Goal: Task Accomplishment & Management: Manage account settings

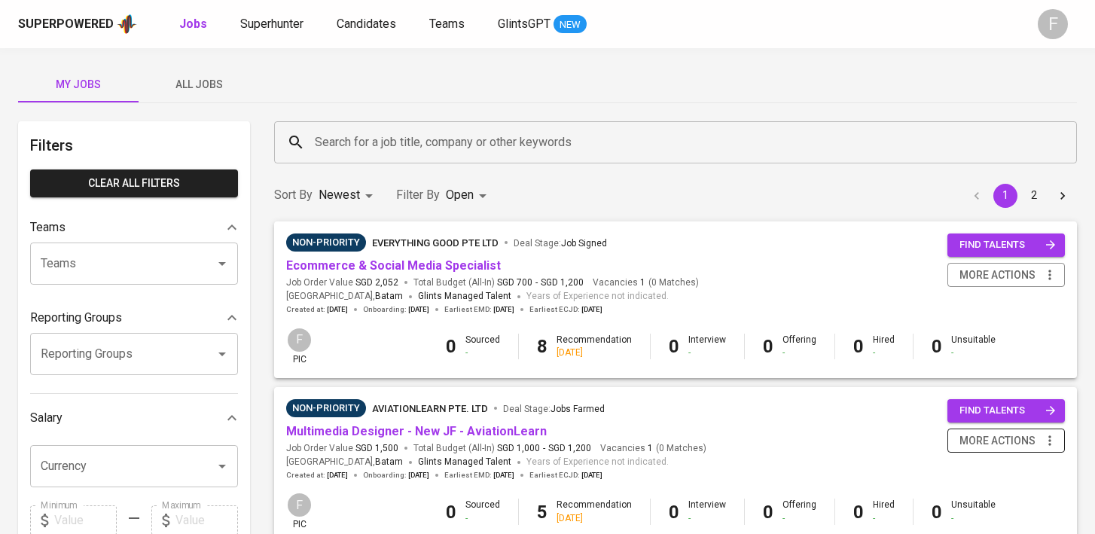
click at [1005, 439] on span "more actions" at bounding box center [998, 441] width 76 height 19
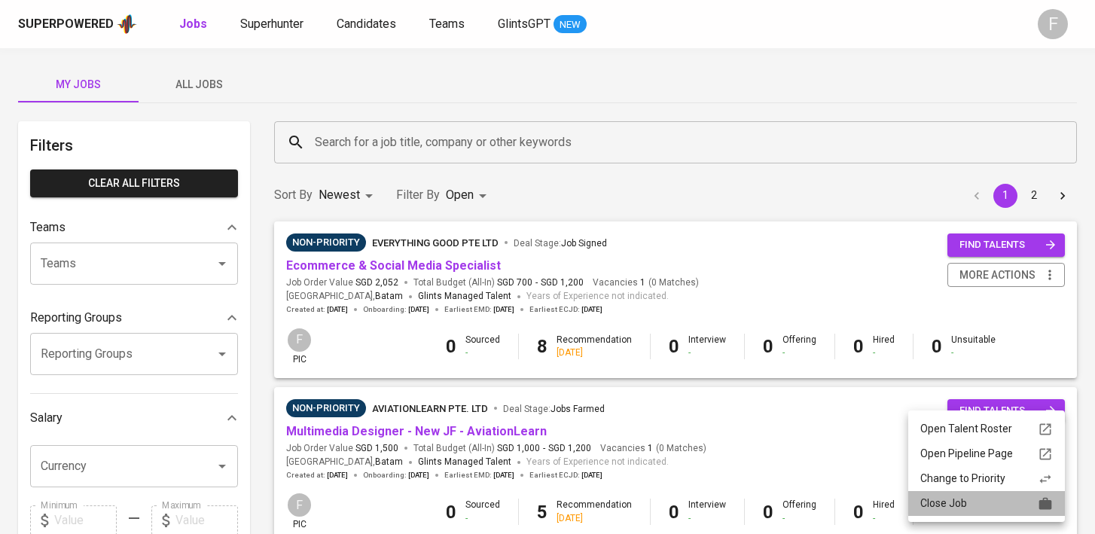
click at [969, 504] on div "Close Job" at bounding box center [986, 504] width 133 height 16
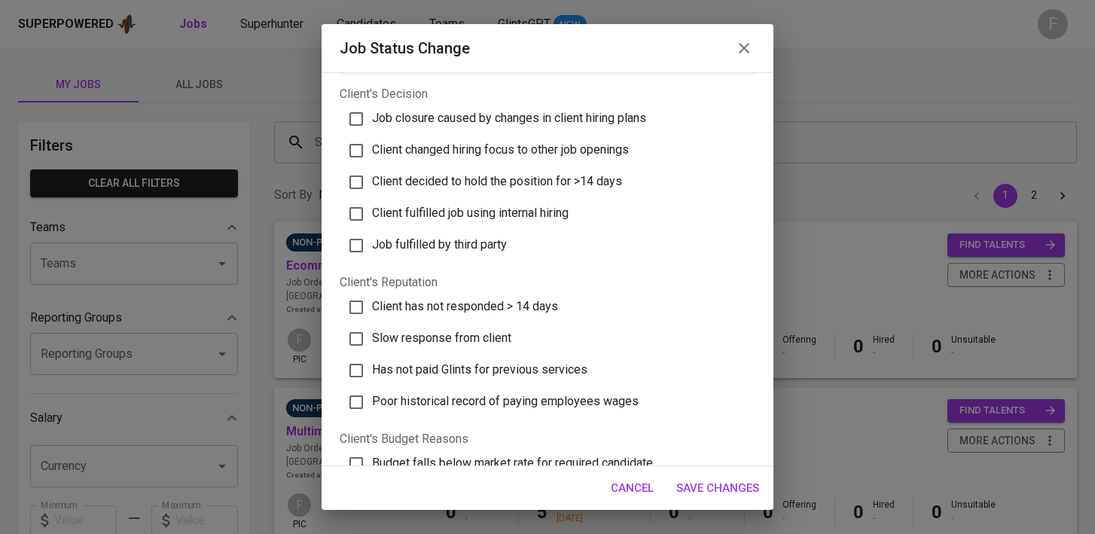
scroll to position [35, 0]
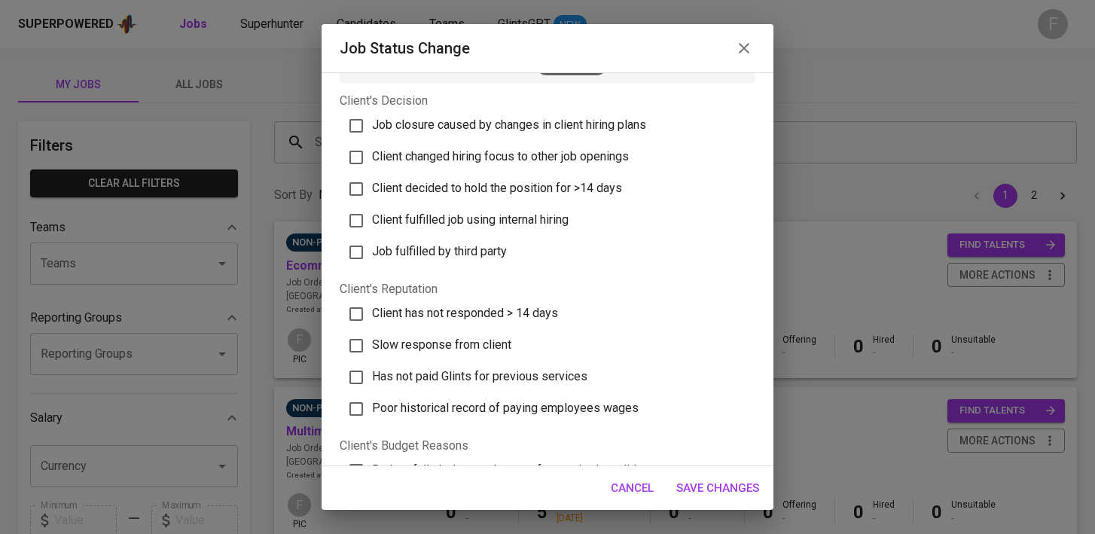
click at [382, 119] on span "Job closure caused by changes in client hiring plans" at bounding box center [509, 124] width 274 height 14
click at [372, 119] on input "Job closure caused by changes in client hiring plans" at bounding box center [356, 126] width 32 height 32
checkbox input "true"
click at [712, 484] on span "Save Changes" at bounding box center [717, 488] width 83 height 20
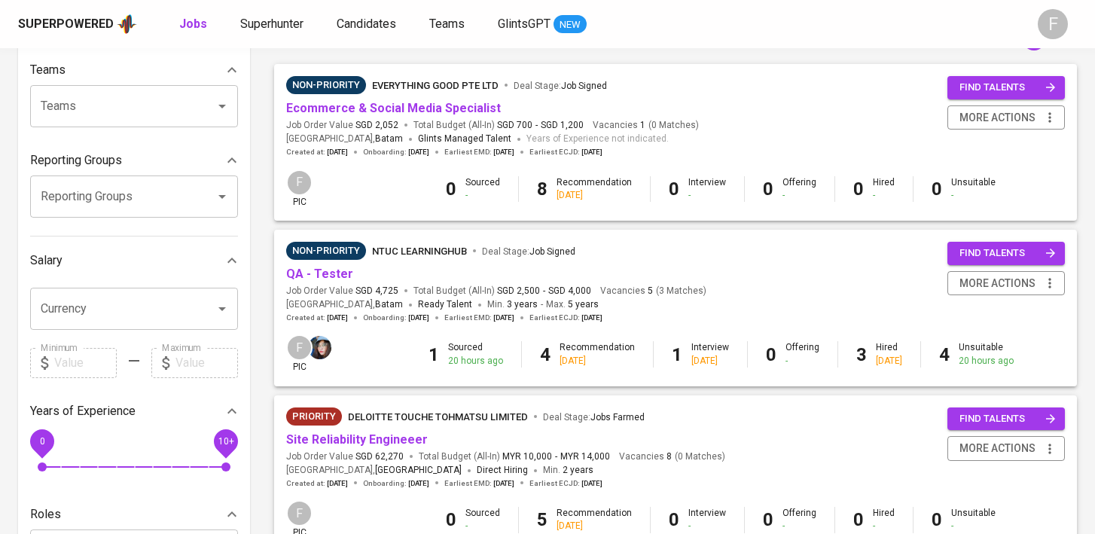
scroll to position [216, 0]
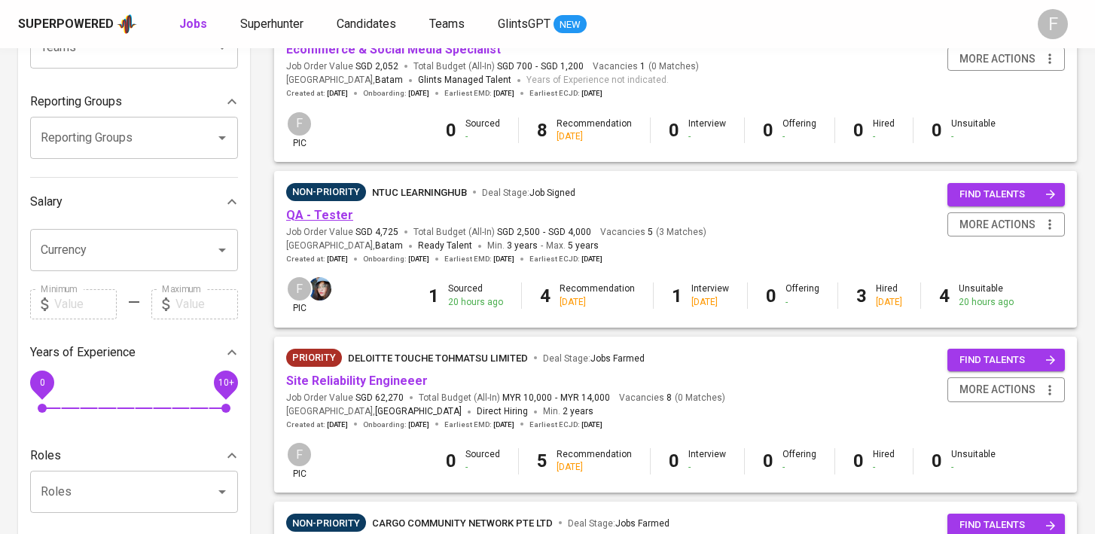
click at [343, 214] on link "QA - Tester" at bounding box center [319, 215] width 67 height 14
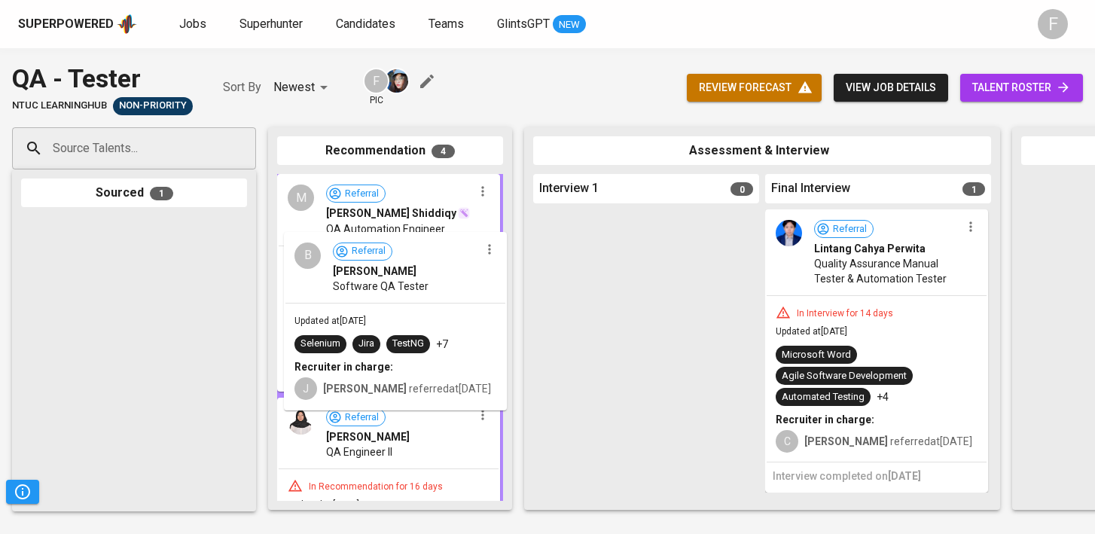
drag, startPoint x: 177, startPoint y: 283, endPoint x: 447, endPoint y: 298, distance: 270.8
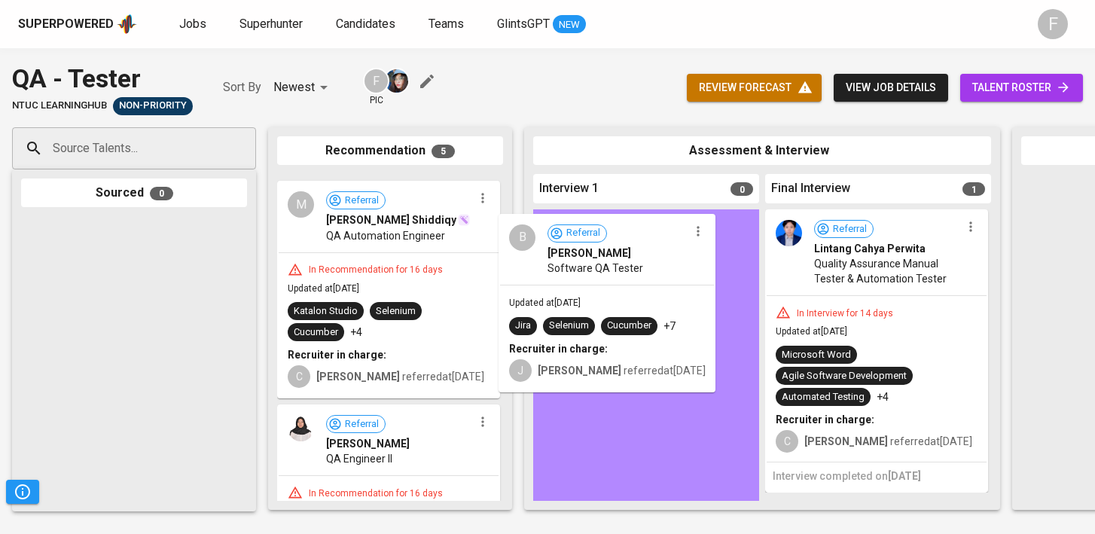
drag, startPoint x: 367, startPoint y: 264, endPoint x: 593, endPoint y: 296, distance: 228.3
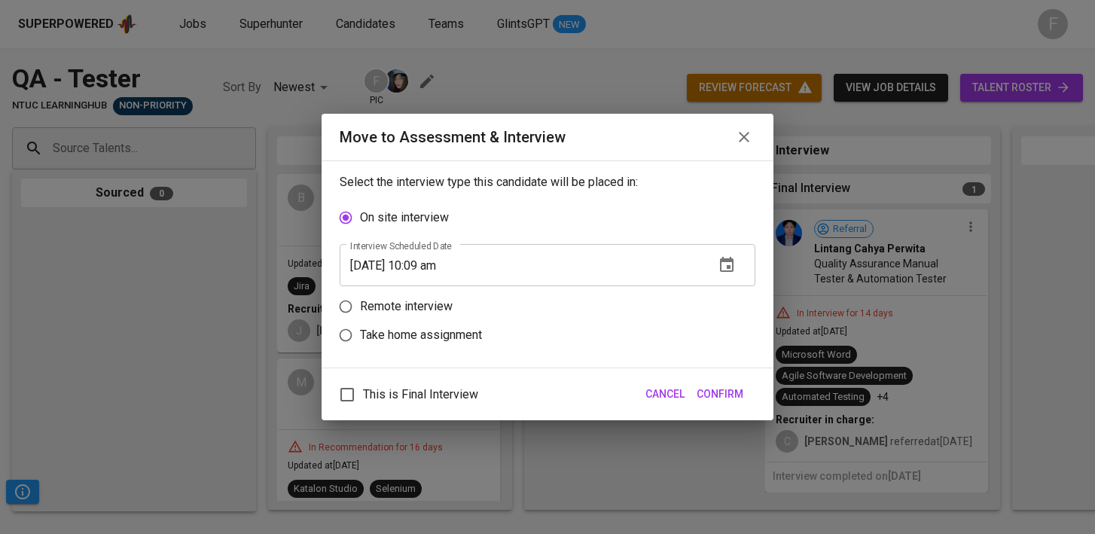
click at [415, 307] on p "Remote interview" at bounding box center [406, 306] width 93 height 18
click at [360, 307] on input "Remote interview" at bounding box center [345, 306] width 29 height 29
radio input "true"
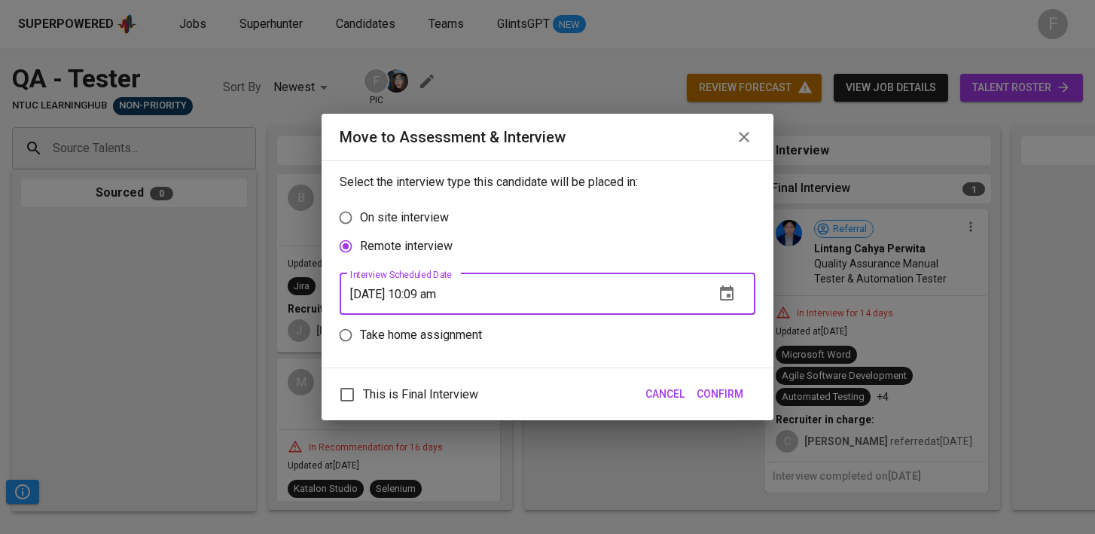
click at [431, 297] on input "[DATE] 10:09 am" at bounding box center [521, 294] width 363 height 42
click at [437, 296] on input "[DATE] 09:a_ _m" at bounding box center [521, 294] width 363 height 42
type input "[DATE] 09:11 am"
click at [718, 396] on span "Confirm" at bounding box center [720, 394] width 47 height 19
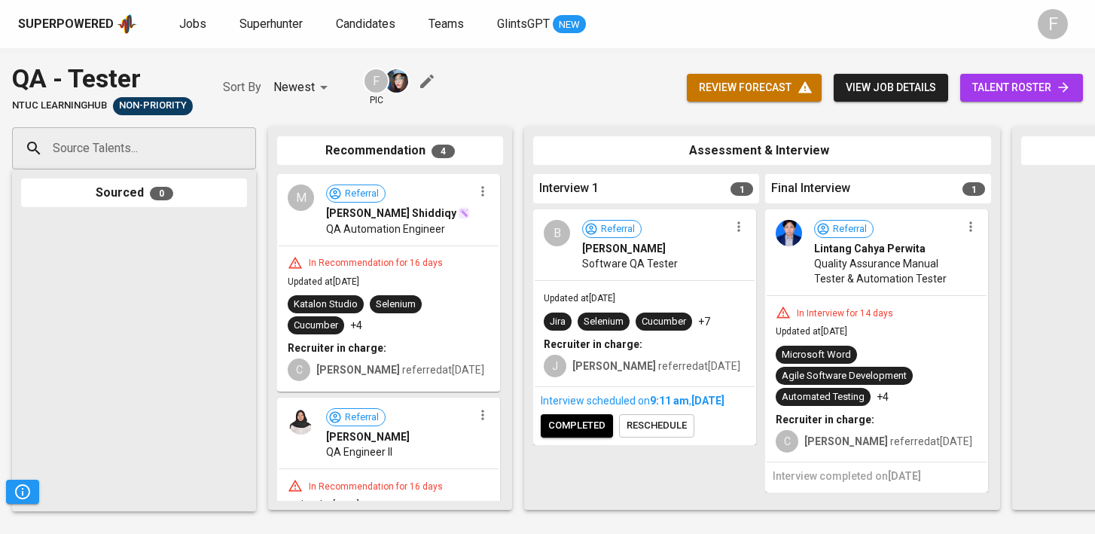
click at [593, 444] on div "Interview scheduled on 9:11 AM [DATE] completed reschedule" at bounding box center [645, 415] width 220 height 56
click at [594, 435] on span "completed" at bounding box center [576, 425] width 57 height 17
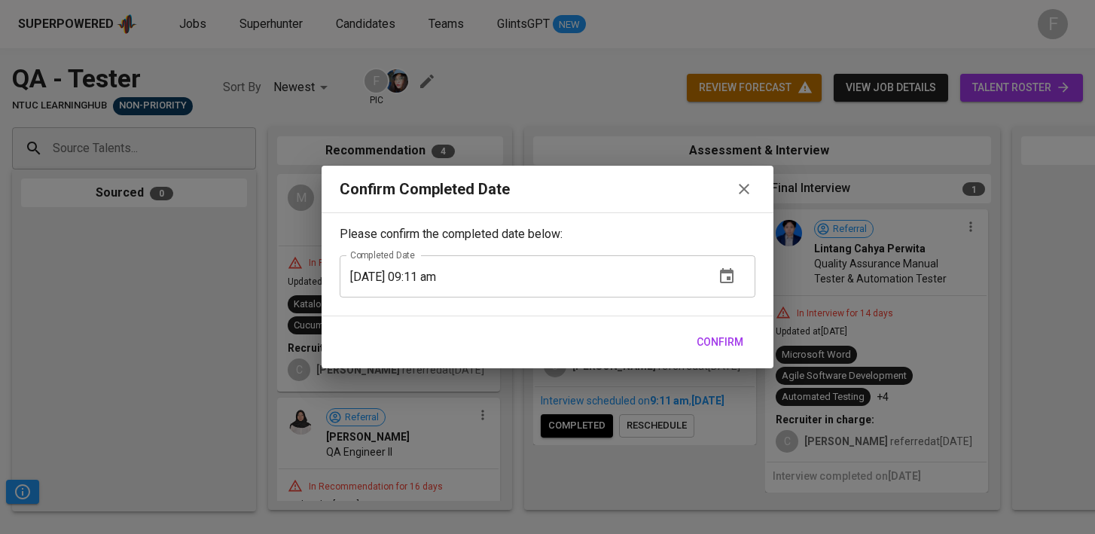
click at [724, 346] on span "Confirm" at bounding box center [720, 342] width 47 height 19
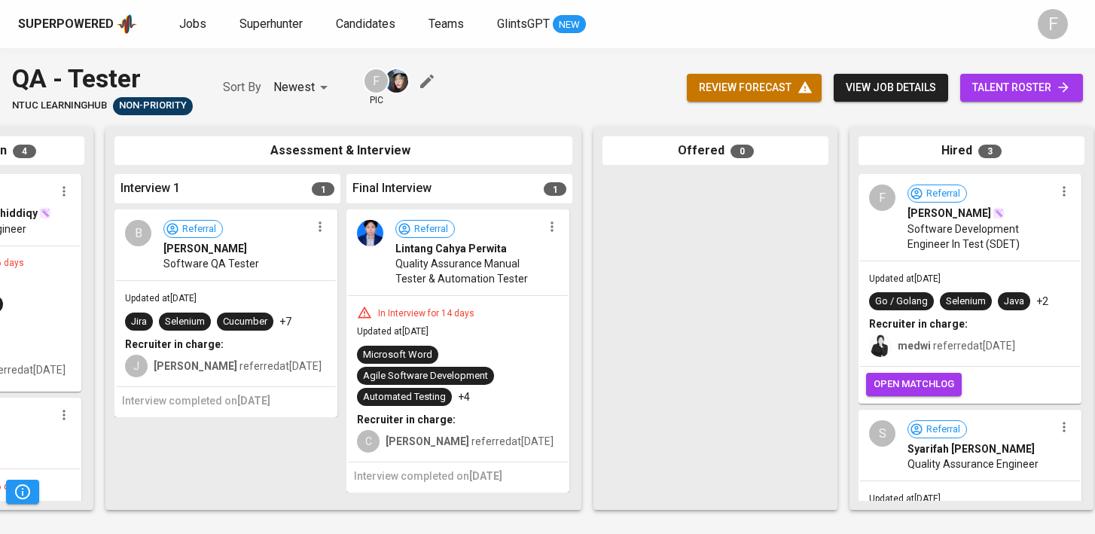
scroll to position [0, 487]
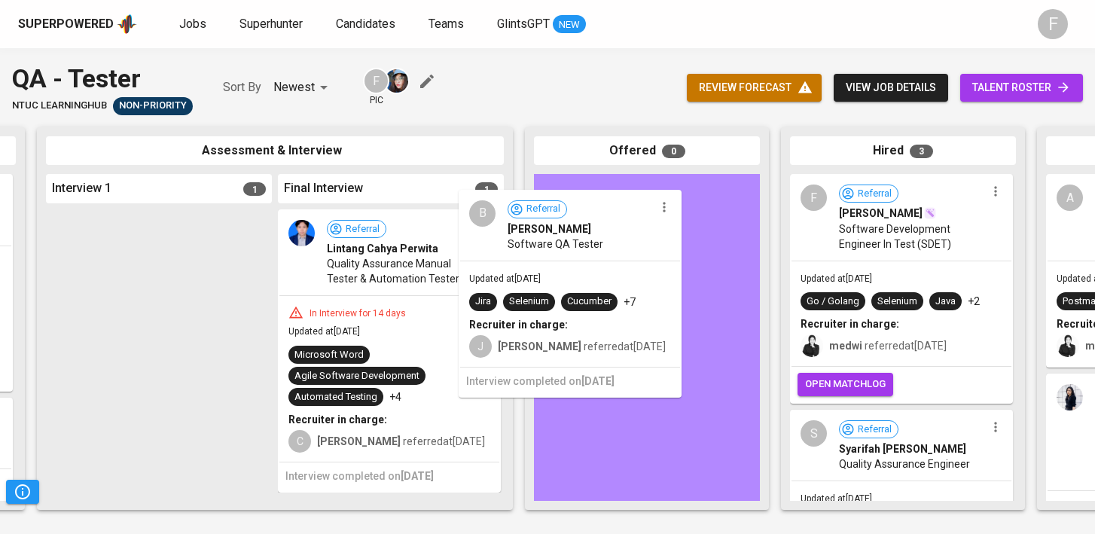
drag, startPoint x: 198, startPoint y: 293, endPoint x: 636, endPoint y: 267, distance: 438.4
